Goal: Find contact information: Find contact information

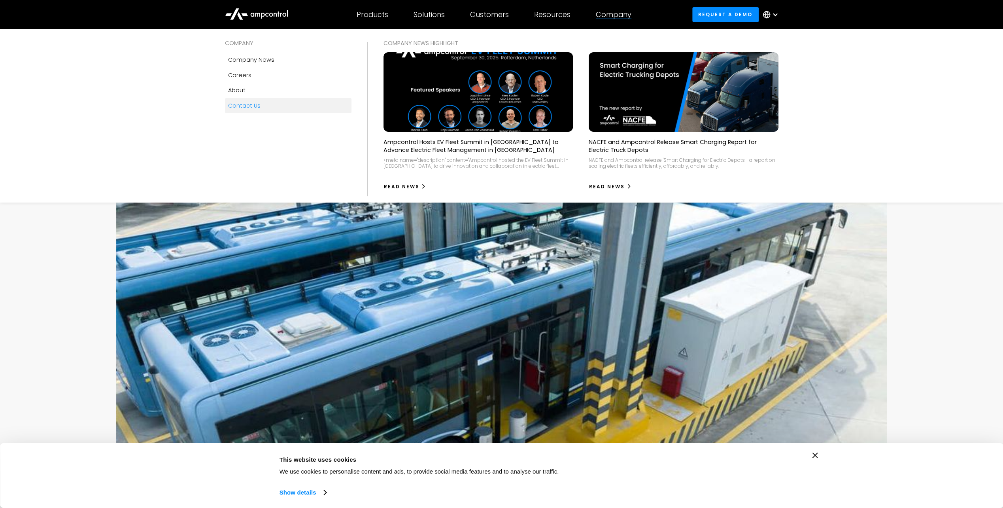
click at [250, 105] on div "Contact Us" at bounding box center [244, 105] width 32 height 9
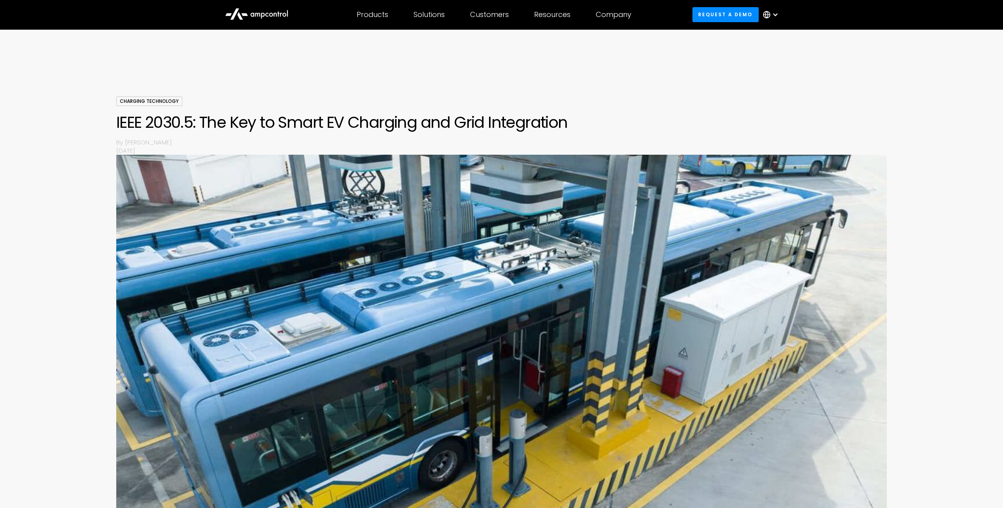
scroll to position [40, 0]
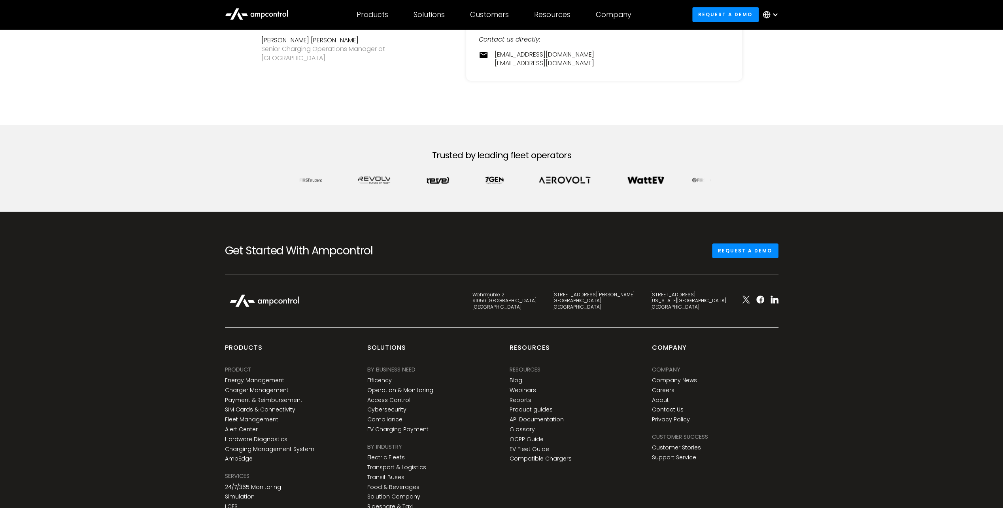
scroll to position [374, 0]
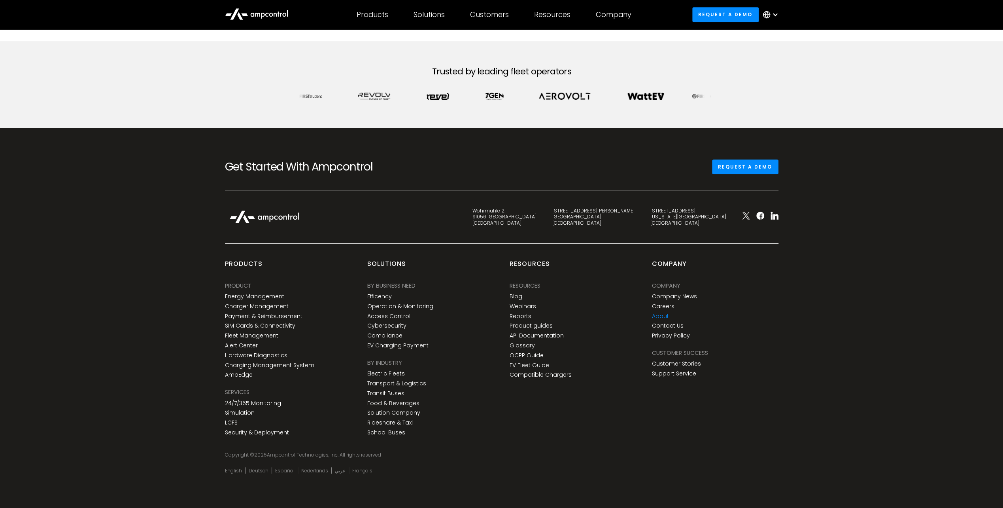
click at [664, 315] on link "About" at bounding box center [660, 316] width 17 height 7
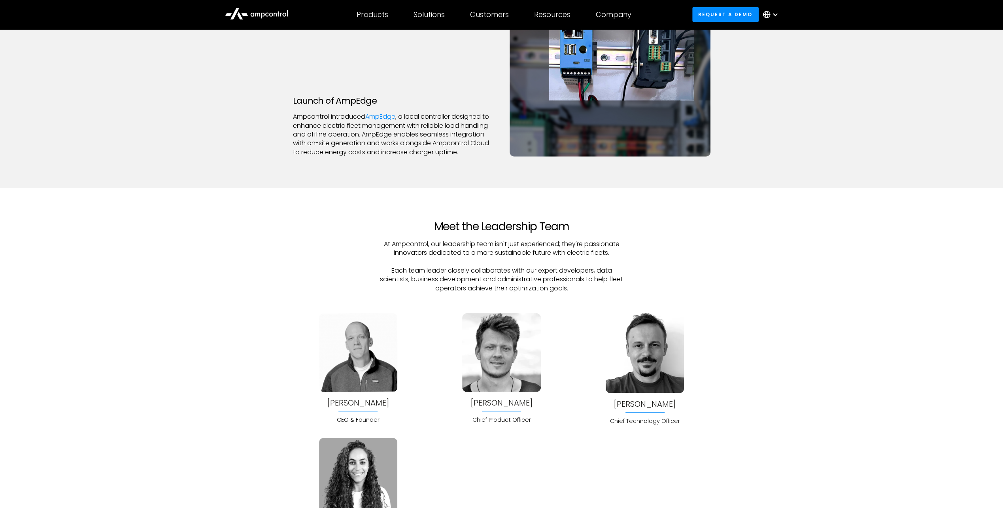
scroll to position [2096, 0]
